Goal: Communication & Community: Answer question/provide support

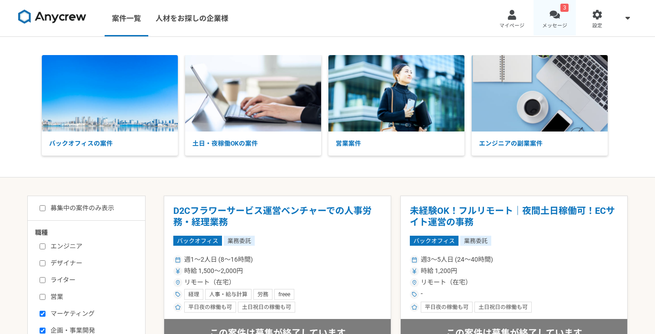
click at [564, 21] on link "3 メッセージ" at bounding box center [554, 18] width 43 height 36
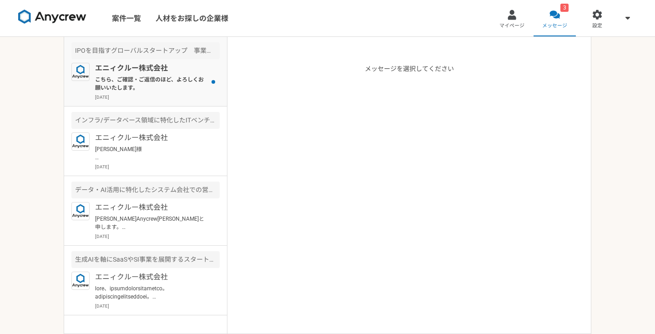
click at [161, 89] on p "こちら、ご確認・ご返信のほど、よろしくお願いいたします。" at bounding box center [151, 83] width 112 height 16
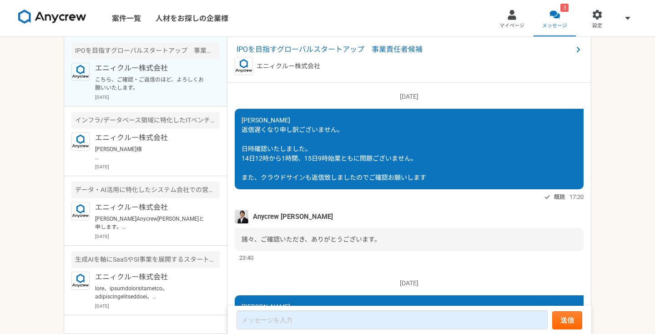
scroll to position [775, 0]
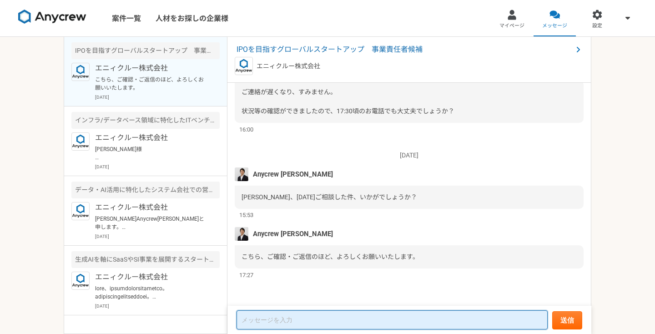
click at [299, 327] on textarea at bounding box center [391, 319] width 311 height 19
type textarea "s"
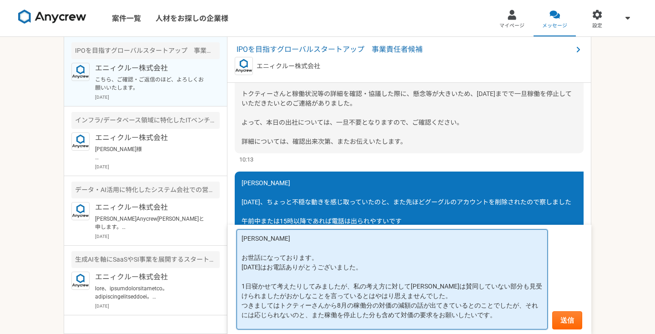
scroll to position [10, 0]
click at [325, 307] on textarea "[PERSON_NAME] お世話になっております。 [DATE]はお電話ありがとうございました。 1日寝かせて考えたりしてみましたが、私の考え方に対して[P…" at bounding box center [391, 279] width 311 height 100
click at [324, 319] on textarea "[PERSON_NAME] お世話になっております。 [DATE]はお電話ありがとうございました。 1日寝かせて考えたりしてみましたが、私の考え方に対して[P…" at bounding box center [391, 279] width 311 height 100
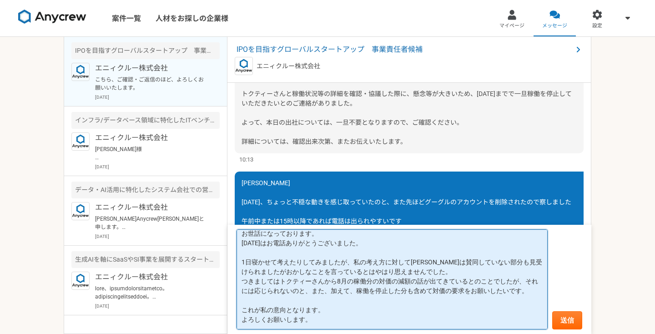
scroll to position [38, 0]
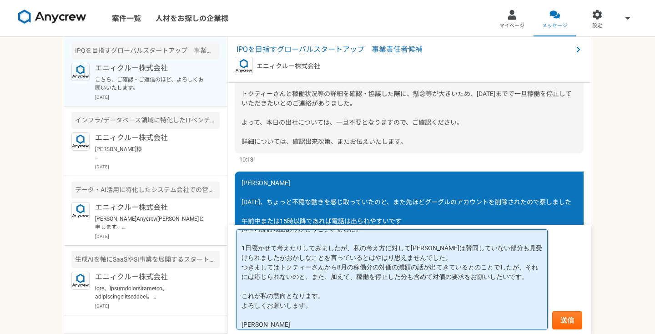
click at [274, 297] on textarea "[PERSON_NAME] お世話になっております。 [DATE]はお電話ありがとうございました。 1日寝かせて考えたりしてみましたが、私の考え方に対して[P…" at bounding box center [391, 279] width 311 height 100
click at [408, 301] on textarea "[PERSON_NAME] お世話になっております。 [DATE]はお電話ありがとうございました。 1日寝かせて考えたりしてみましたが、私の考え方に対して[P…" at bounding box center [391, 279] width 311 height 100
click at [419, 298] on textarea "[PERSON_NAME] お世話になっております。 [DATE]はお電話ありがとうございました。 1日寝かせて考えたりしてみましたが、私の考え方に対して[P…" at bounding box center [391, 279] width 311 height 100
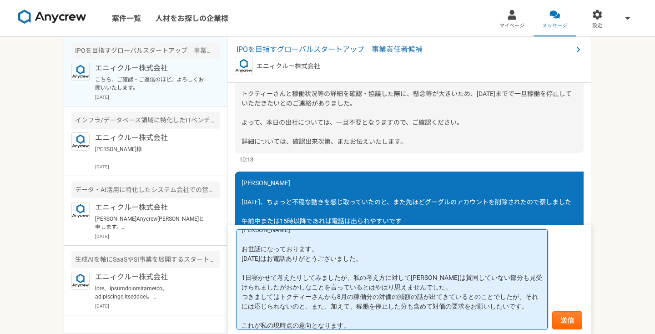
scroll to position [43, 0]
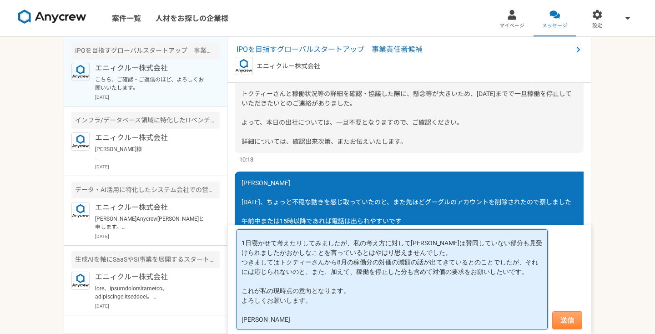
type textarea "[PERSON_NAME] お世話になっております。 [DATE]はお電話ありがとうございました。 1日寝かせて考えたりしてみましたが、私の考え方に対して[P…"
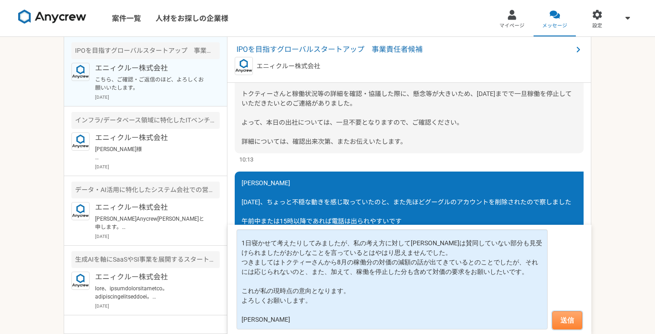
click at [571, 318] on button "送信" at bounding box center [567, 320] width 30 height 18
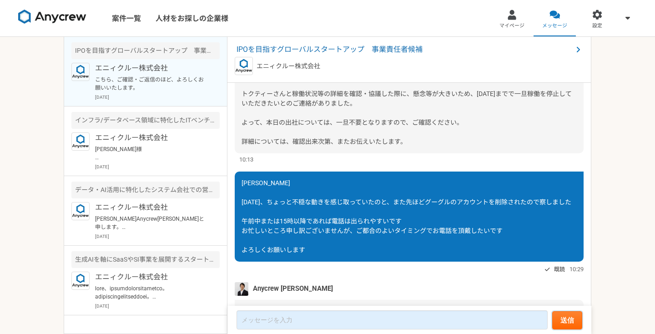
scroll to position [840, 0]
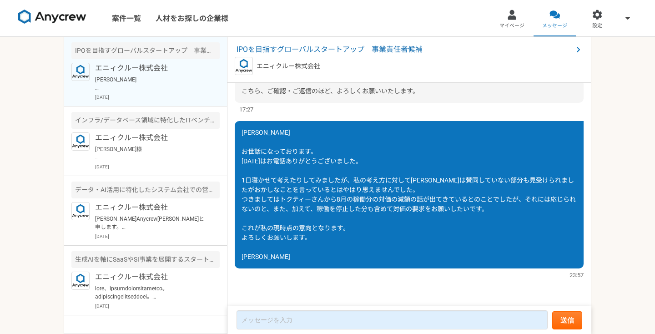
click at [416, 182] on span "[PERSON_NAME] お世話になっております。 [DATE]はお電話ありがとうございました。 1日寝かせて考えたりしてみましたが、私の考え方に対して[P…" at bounding box center [408, 194] width 334 height 131
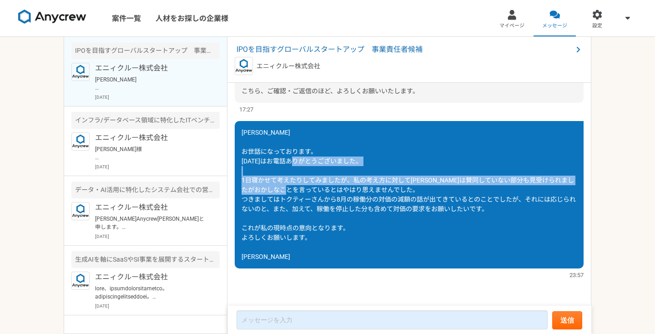
click at [416, 182] on span "[PERSON_NAME] お世話になっております。 [DATE]はお電話ありがとうございました。 1日寝かせて考えたりしてみましたが、私の考え方に対して[P…" at bounding box center [408, 194] width 334 height 131
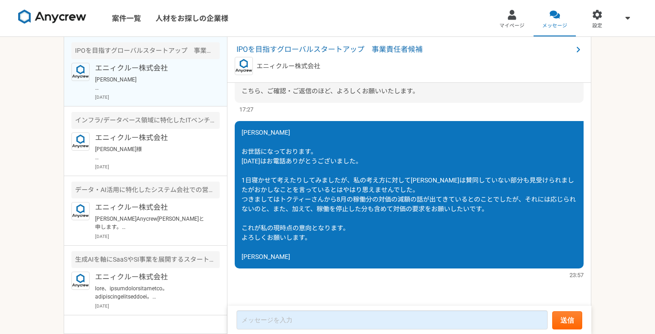
click at [365, 194] on div "[PERSON_NAME] お世話になっております。 [DATE]はお電話ありがとうございました。 1日寝かせて考えたりしてみましたが、私の考え方に対して[P…" at bounding box center [409, 194] width 349 height 147
click at [350, 203] on div "[PERSON_NAME] お世話になっております。 [DATE]はお電話ありがとうございました。 1日寝かせて考えたりしてみましたが、私の考え方に対して[P…" at bounding box center [409, 194] width 349 height 147
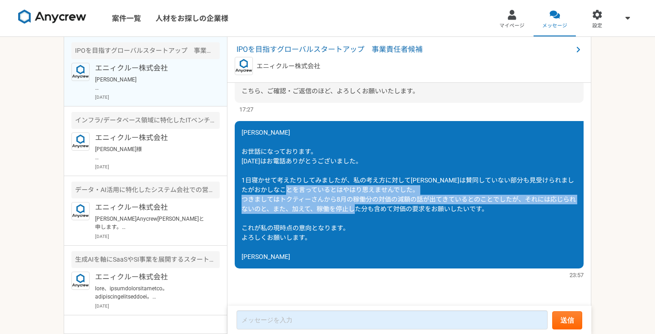
click at [350, 203] on div "[PERSON_NAME] お世話になっております。 [DATE]はお電話ありがとうございました。 1日寝かせて考えたりしてみましたが、私の考え方に対して[P…" at bounding box center [409, 194] width 349 height 147
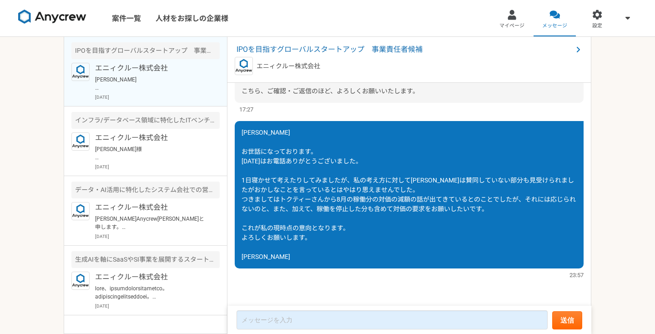
click at [332, 209] on span "[PERSON_NAME] お世話になっております。 [DATE]はお電話ありがとうございました。 1日寝かせて考えたりしてみましたが、私の考え方に対して[P…" at bounding box center [408, 194] width 334 height 131
